Goal: Check status: Check status

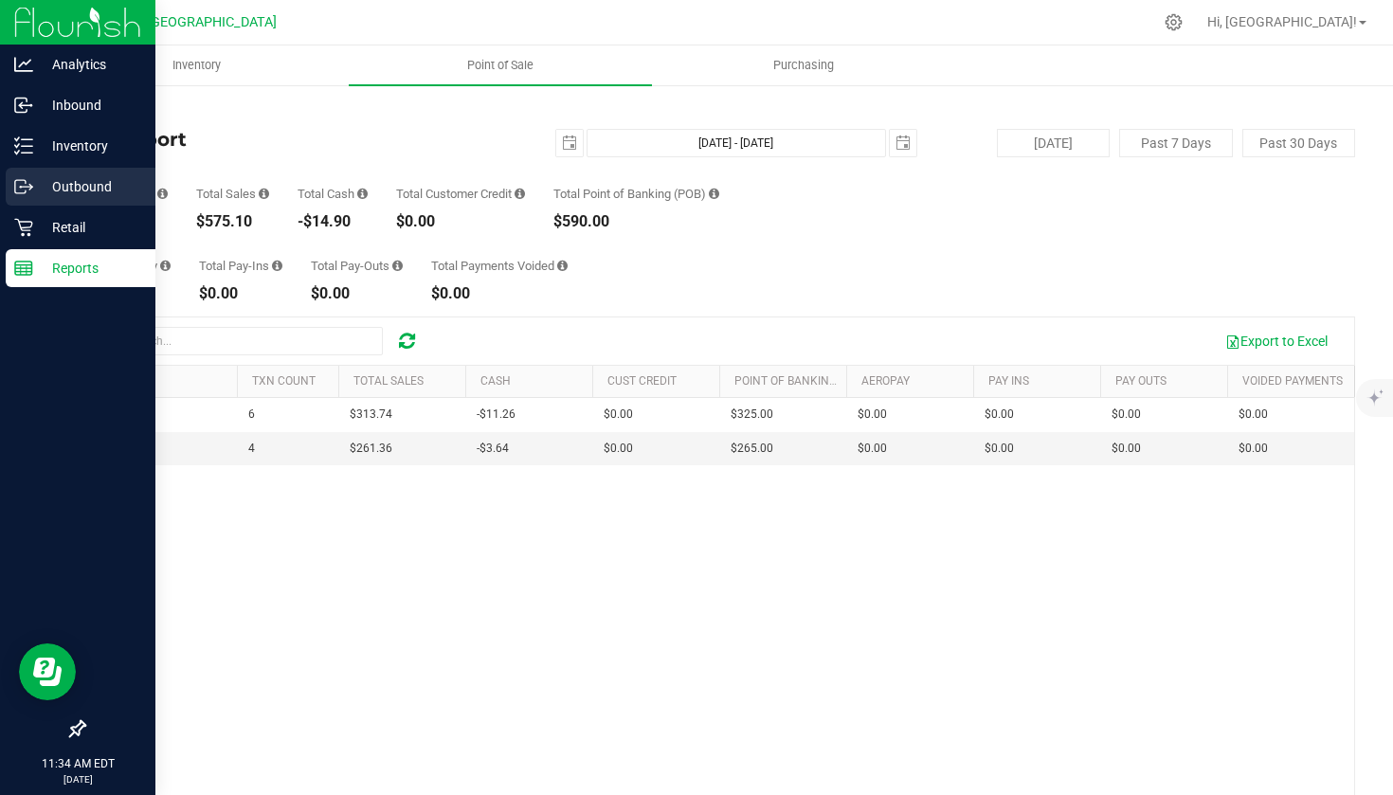
click at [81, 183] on p "Outbound" at bounding box center [90, 186] width 114 height 23
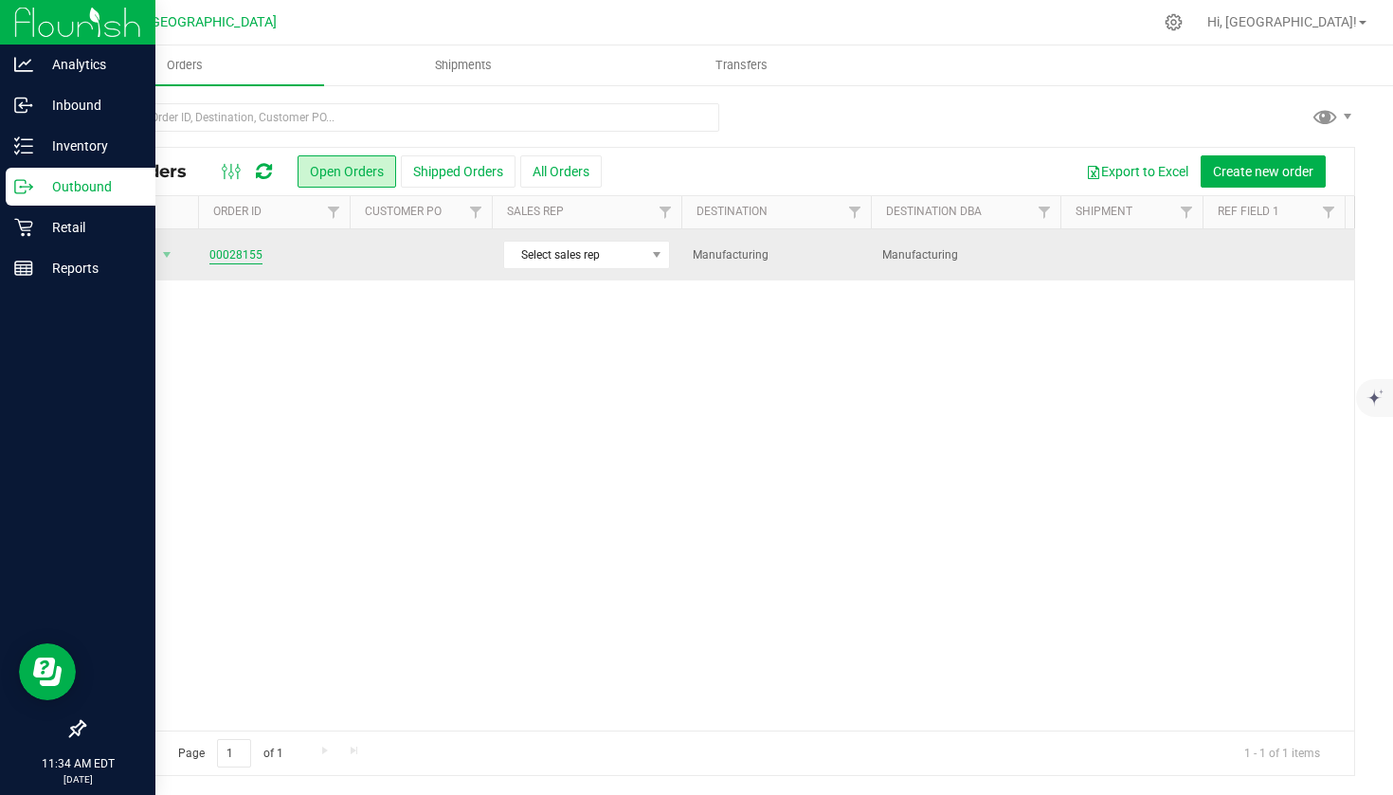
click at [243, 255] on link "00028155" at bounding box center [235, 255] width 53 height 18
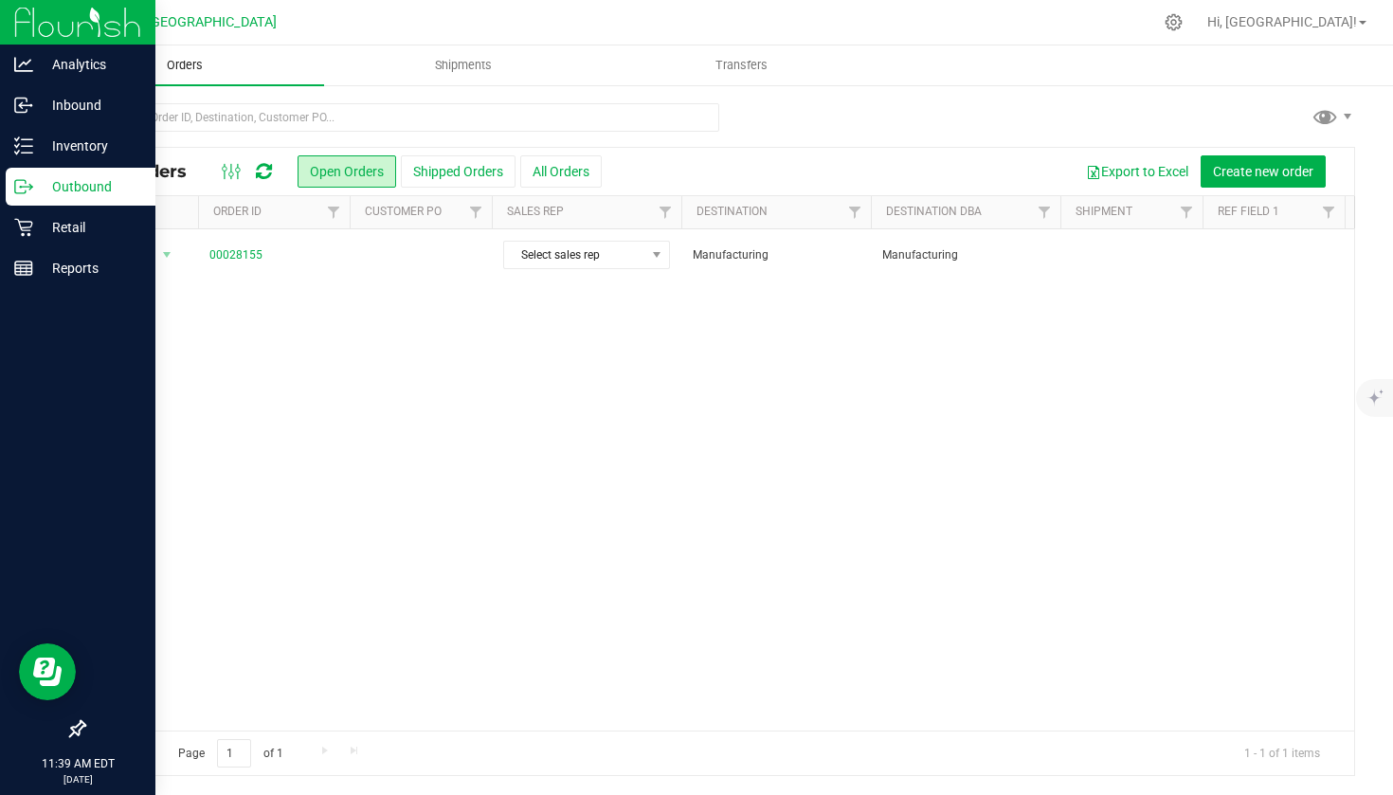
click at [278, 57] on uib-tab-heading "Orders" at bounding box center [184, 65] width 279 height 40
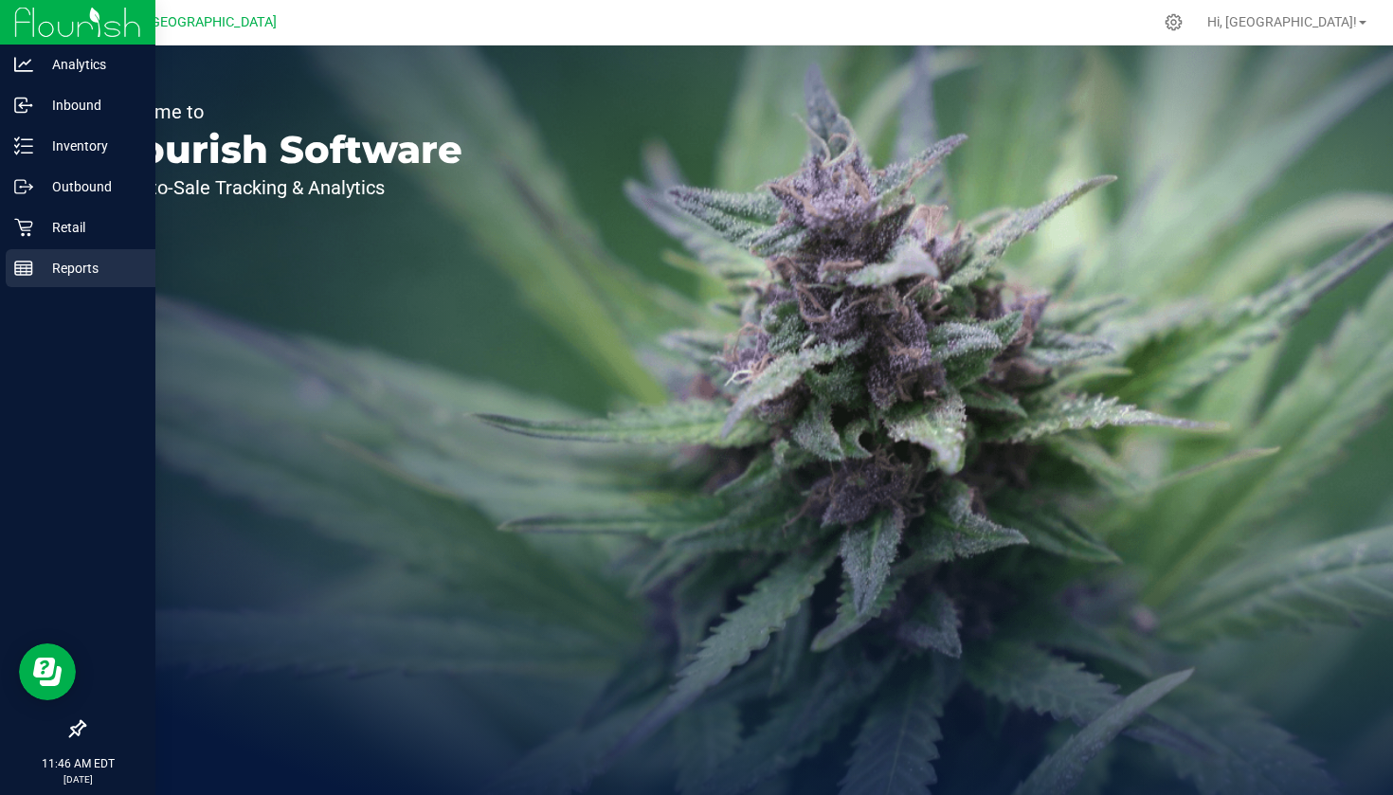
click at [46, 277] on p "Reports" at bounding box center [90, 268] width 114 height 23
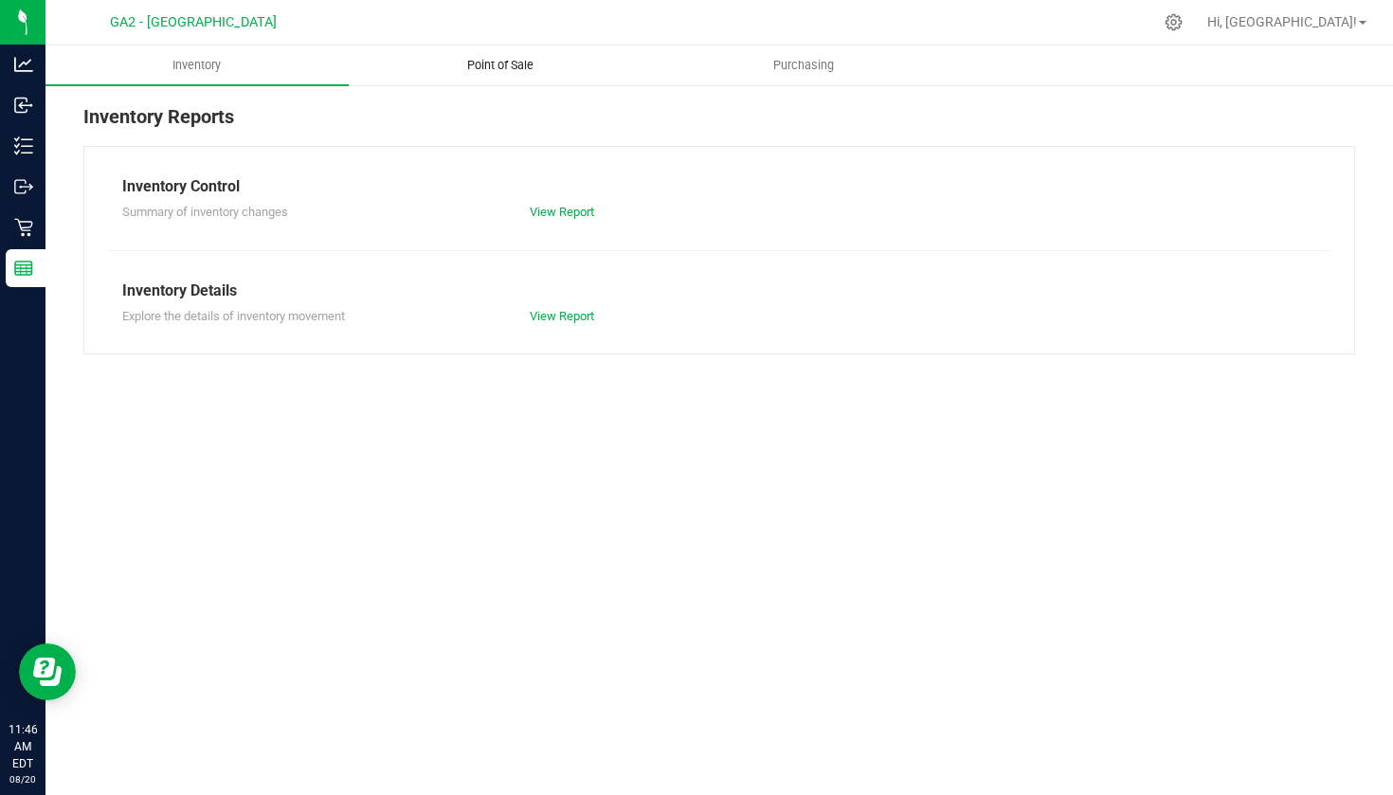
click at [506, 74] on uib-tab-heading "Point of Sale" at bounding box center [500, 65] width 301 height 38
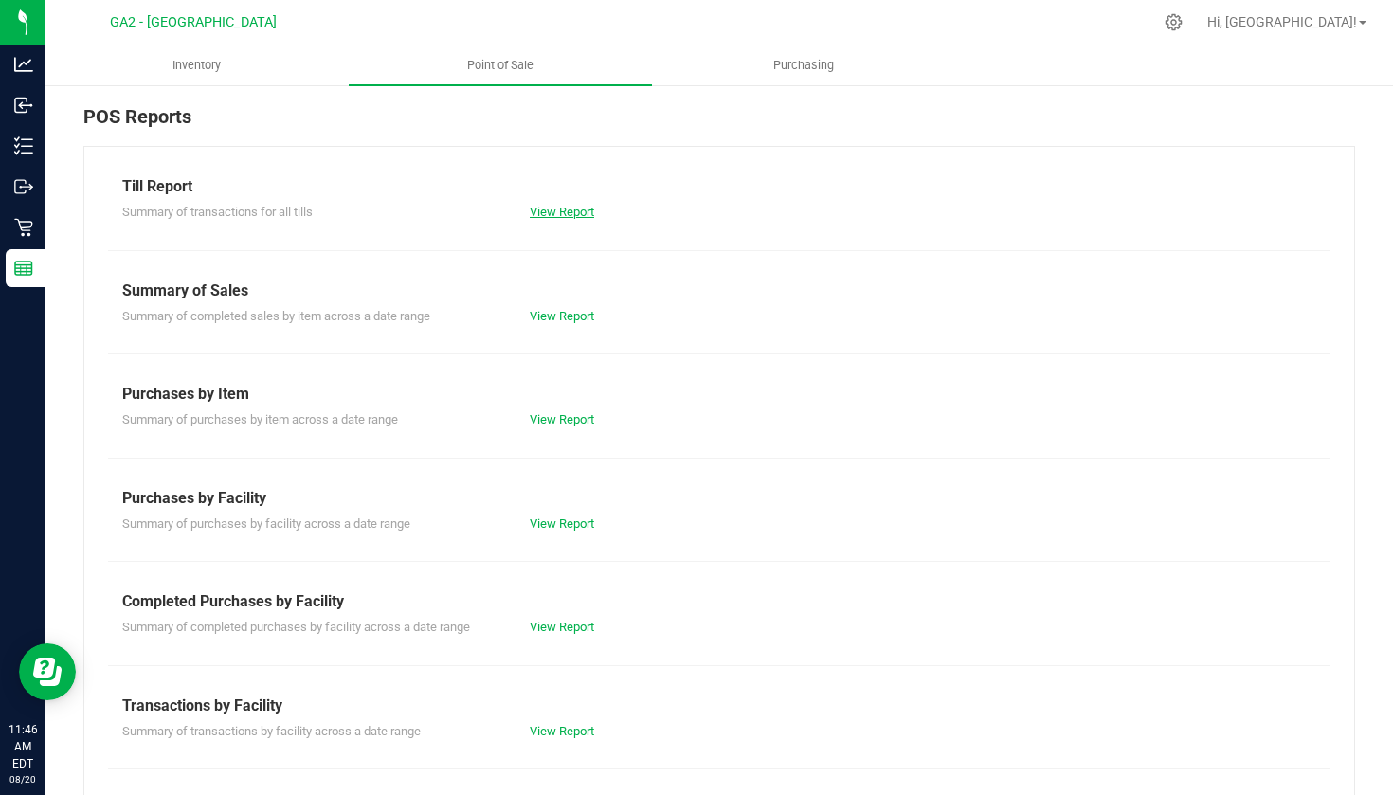
click at [559, 206] on link "View Report" at bounding box center [562, 212] width 64 height 14
